Goal: Information Seeking & Learning: Learn about a topic

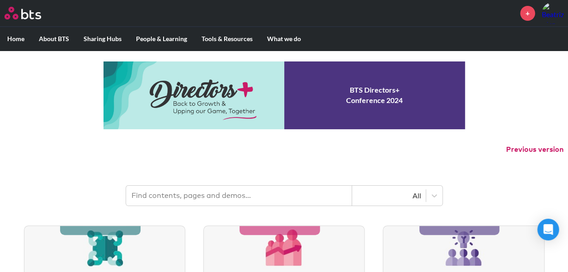
drag, startPoint x: 196, startPoint y: 192, endPoint x: 204, endPoint y: 195, distance: 8.3
click at [200, 192] on input "text" at bounding box center [239, 196] width 226 height 20
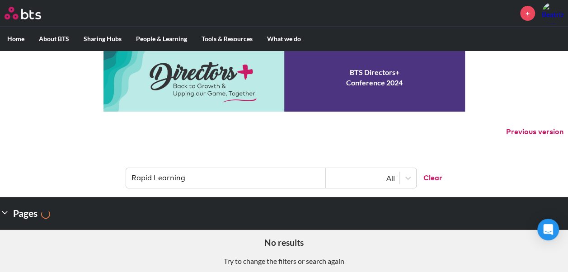
scroll to position [45, 0]
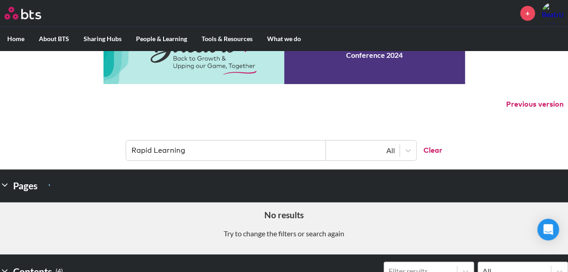
drag, startPoint x: 192, startPoint y: 147, endPoint x: 152, endPoint y: 149, distance: 40.2
click at [152, 149] on input "Rapid Learning" at bounding box center [226, 150] width 200 height 20
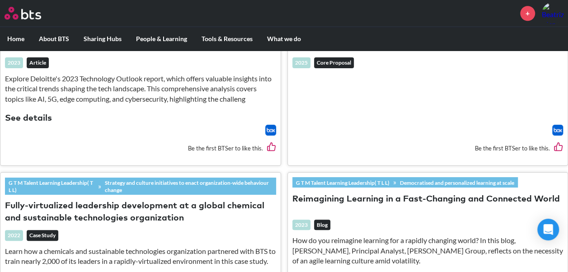
scroll to position [271, 0]
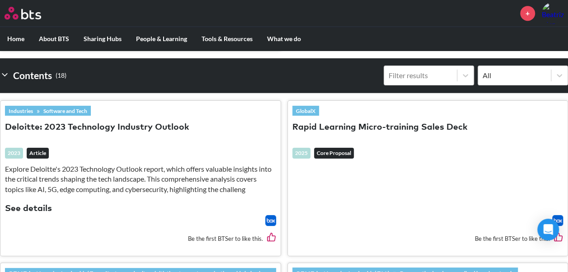
click at [352, 124] on button "Rapid Learning Micro-training Sales Deck" at bounding box center [379, 127] width 175 height 12
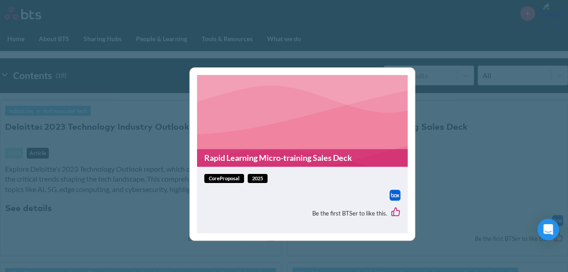
click at [265, 162] on link "Rapid Learning Micro-training Sales Deck" at bounding box center [302, 158] width 210 height 18
click at [452, 161] on div "Rapid Learning Micro-training Sales Deck coreProposal 2025 Be the first BTSer t…" at bounding box center [284, 136] width 568 height 272
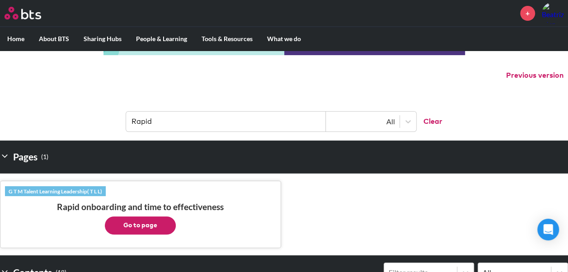
scroll to position [0, 0]
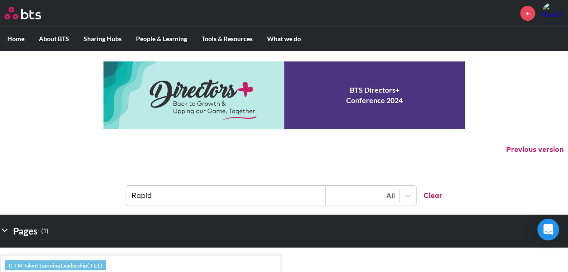
drag, startPoint x: 195, startPoint y: 196, endPoint x: 28, endPoint y: 168, distance: 169.4
click at [31, 189] on header "Rapid All Clear" at bounding box center [284, 191] width 568 height 47
type input "Multipliers"
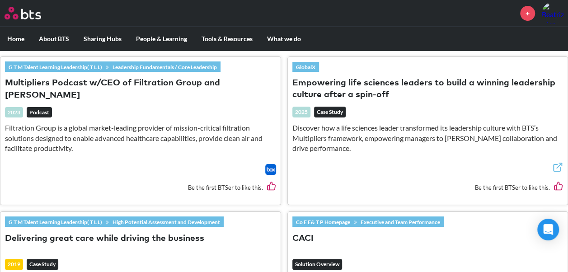
scroll to position [1716, 0]
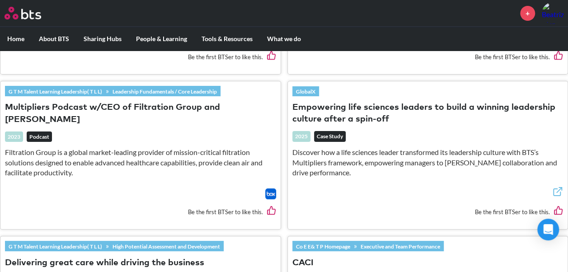
click at [114, 116] on button "Multipliers Podcast w/CEO of Filtration Group and [PERSON_NAME]" at bounding box center [140, 114] width 271 height 24
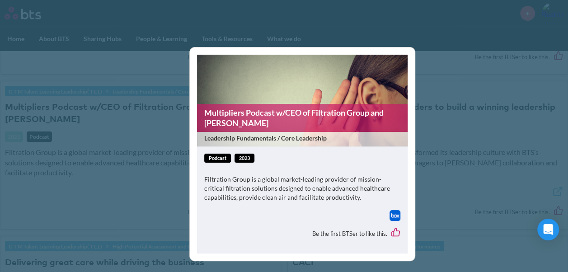
click at [234, 124] on link "Multipliers Podcast w/CEO of Filtration Group and [PERSON_NAME]" at bounding box center [302, 118] width 210 height 28
click at [483, 123] on div "Multipliers Podcast w/CEO of Filtration Group and [PERSON_NAME] Leadership Fund…" at bounding box center [284, 136] width 568 height 272
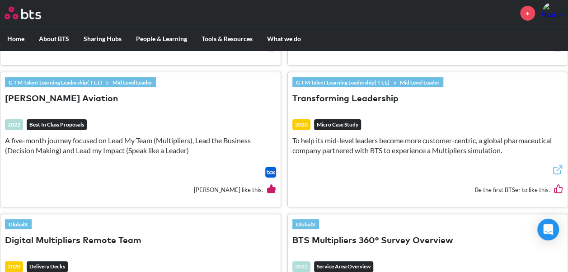
scroll to position [1068, 0]
